Goal: Register for event/course

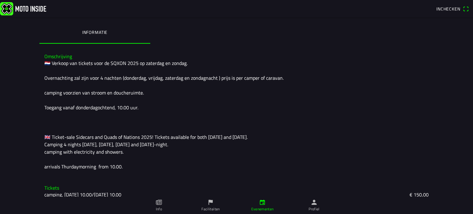
scroll to position [154, 0]
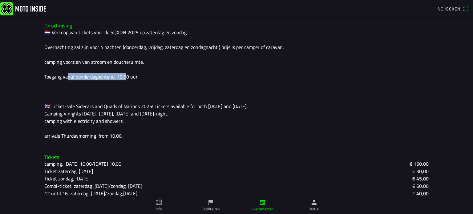
drag, startPoint x: 64, startPoint y: 78, endPoint x: 123, endPoint y: 81, distance: 59.2
click at [123, 80] on div "🇳🇱 Verkoop van tickets voor de SQXON 2025 op zaterdag en zondag. Overnachting z…" at bounding box center [236, 84] width 385 height 111
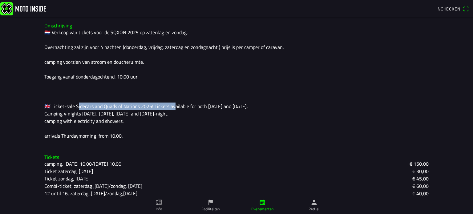
drag, startPoint x: 73, startPoint y: 106, endPoint x: 180, endPoint y: 110, distance: 107.3
click at [170, 105] on div "🇳🇱 Verkoop van tickets voor de SQXON 2025 op zaterdag en zondag. Overnachting z…" at bounding box center [236, 84] width 385 height 111
click at [180, 107] on div "🇳🇱 Verkoop van tickets voor de SQXON 2025 op zaterdag en zondag. Overnachting z…" at bounding box center [236, 84] width 385 height 111
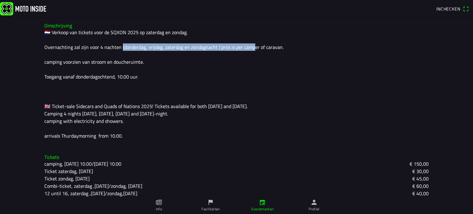
drag, startPoint x: 170, startPoint y: 48, endPoint x: 245, endPoint y: 46, distance: 75.9
click at [245, 45] on div "🇳🇱 Verkoop van tickets voor de SQXON 2025 op zaterdag en zondag. Overnachting z…" at bounding box center [236, 84] width 385 height 111
click at [246, 46] on div "🇳🇱 Verkoop van tickets voor de SQXON 2025 op zaterdag en zondag. Overnachting z…" at bounding box center [236, 84] width 385 height 111
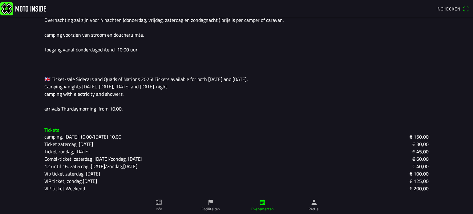
scroll to position [150, 0]
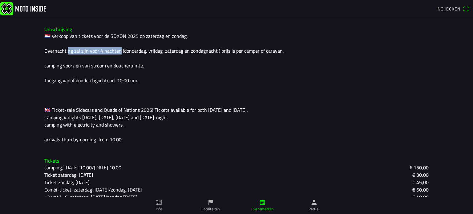
drag, startPoint x: 64, startPoint y: 50, endPoint x: 115, endPoint y: 52, distance: 50.9
click at [115, 52] on div "🇳🇱 Verkoop van tickets voor de SQXON 2025 op zaterdag en zondag. Overnachting z…" at bounding box center [236, 87] width 385 height 111
drag, startPoint x: 66, startPoint y: 47, endPoint x: 78, endPoint y: 50, distance: 11.8
click at [67, 47] on div "🇳🇱 Verkoop van tickets voor de SQXON 2025 op zaterdag en zondag. Overnachting z…" at bounding box center [236, 87] width 385 height 111
click at [119, 53] on div "🇳🇱 Verkoop van tickets voor de SQXON 2025 op zaterdag en zondag. Overnachting z…" at bounding box center [236, 87] width 385 height 111
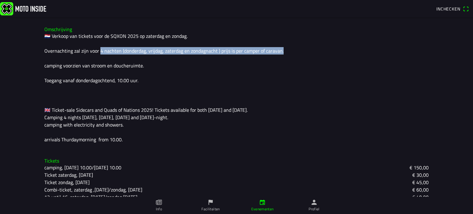
drag, startPoint x: 95, startPoint y: 48, endPoint x: 276, endPoint y: 49, distance: 180.9
click at [276, 49] on div "🇳🇱 Verkoop van tickets voor de SQXON 2025 op zaterdag en zondag. Overnachting z…" at bounding box center [236, 87] width 385 height 111
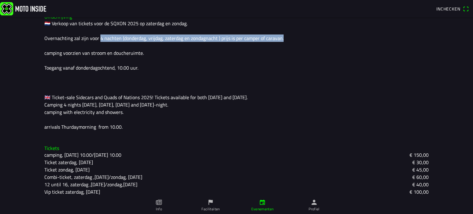
scroll to position [181, 0]
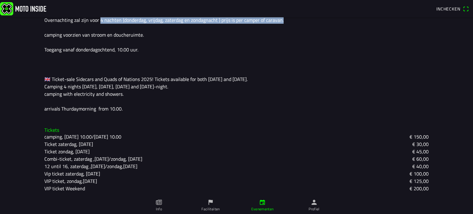
drag, startPoint x: 77, startPoint y: 134, endPoint x: 138, endPoint y: 134, distance: 61.0
click at [137, 134] on div "camping, [DATE] 10.00/[DATE] 10.00 € 150,00" at bounding box center [236, 136] width 385 height 7
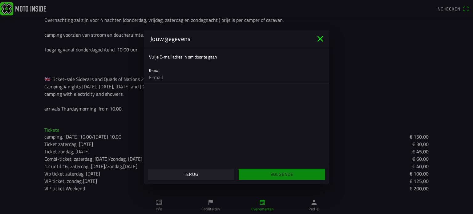
click at [323, 39] on icon "close" at bounding box center [321, 39] width 10 height 10
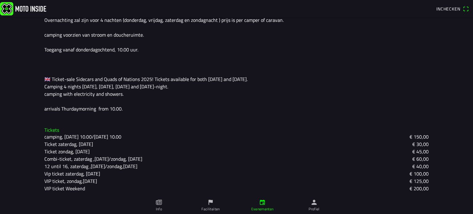
click at [0, 0] on slot "camping, [DATE] 10.00/[DATE] 10.00" at bounding box center [0, 0] width 0 height 0
click at [117, 135] on ion-backdrop at bounding box center [236, 107] width 473 height 214
